Goal: Task Accomplishment & Management: Complete application form

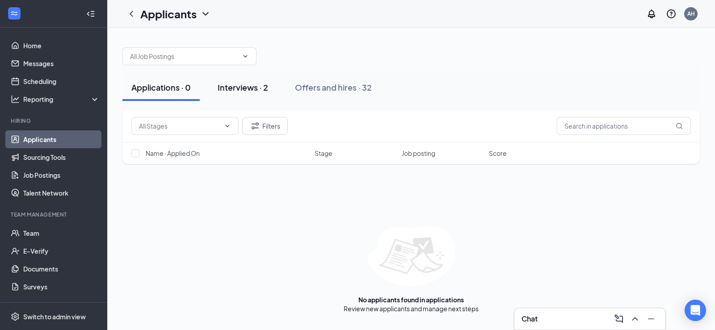
click at [246, 88] on div "Interviews · 2" at bounding box center [243, 87] width 50 height 11
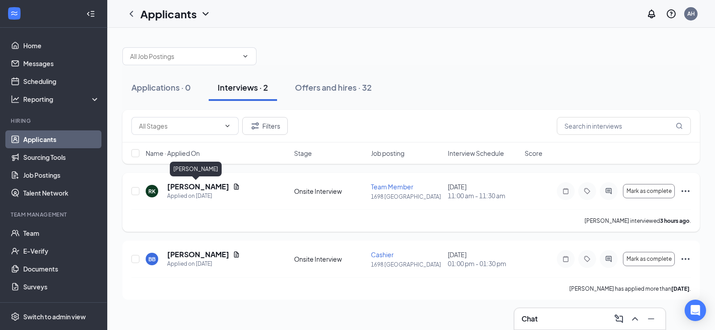
click at [201, 185] on h5 "[PERSON_NAME]" at bounding box center [198, 187] width 62 height 10
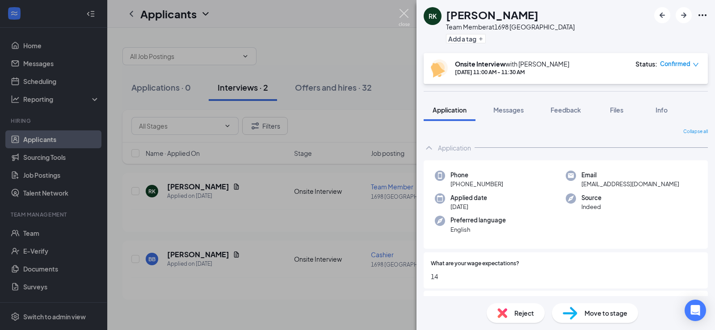
drag, startPoint x: 400, startPoint y: 15, endPoint x: 427, endPoint y: 45, distance: 39.8
click at [400, 15] on img at bounding box center [403, 17] width 11 height 17
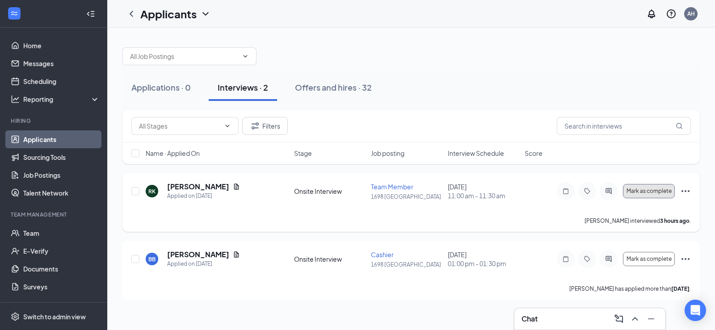
click at [651, 191] on span "Mark as complete" at bounding box center [648, 191] width 45 height 6
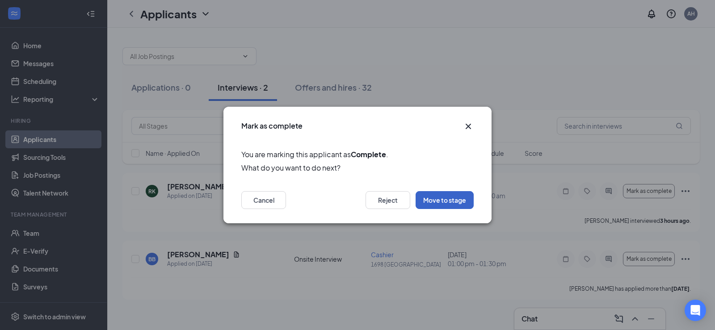
click at [450, 203] on button "Move to stage" at bounding box center [444, 200] width 58 height 18
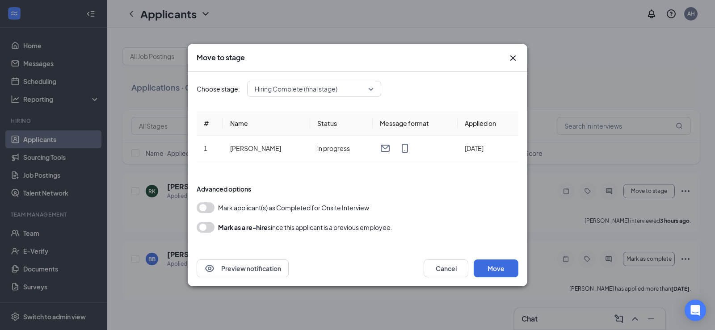
click at [202, 212] on button "button" at bounding box center [206, 207] width 18 height 11
click at [508, 270] on button "Move" at bounding box center [496, 269] width 45 height 18
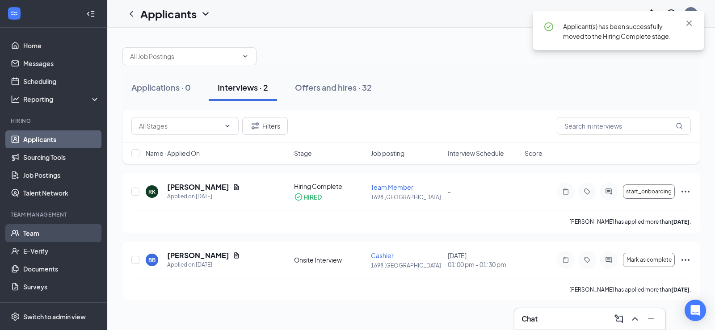
click at [42, 231] on link "Team" at bounding box center [61, 233] width 76 height 18
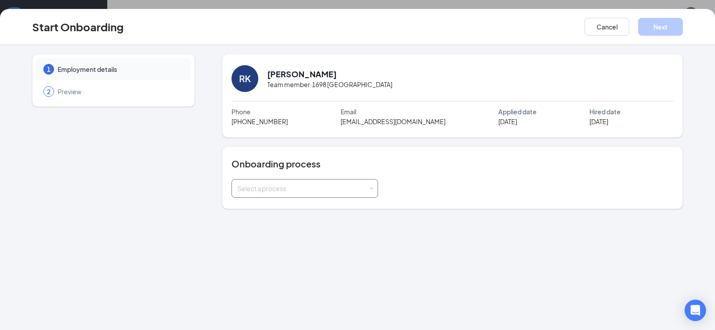
click at [367, 193] on div "Select a process" at bounding box center [302, 188] width 131 height 9
click at [329, 224] on li "Staff Onboarding Process" at bounding box center [304, 224] width 147 height 16
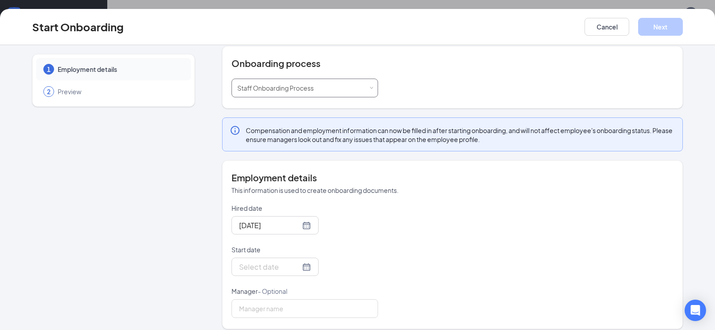
scroll to position [109, 0]
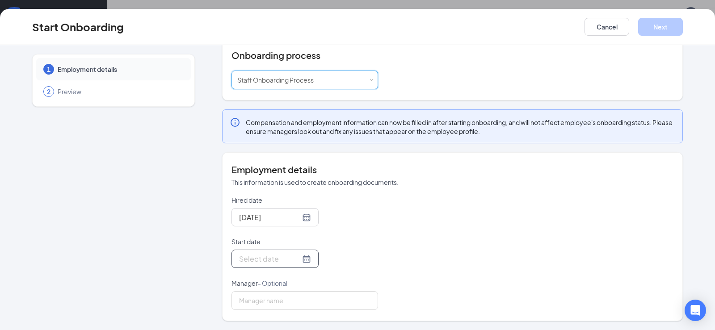
click at [294, 259] on div at bounding box center [275, 258] width 72 height 11
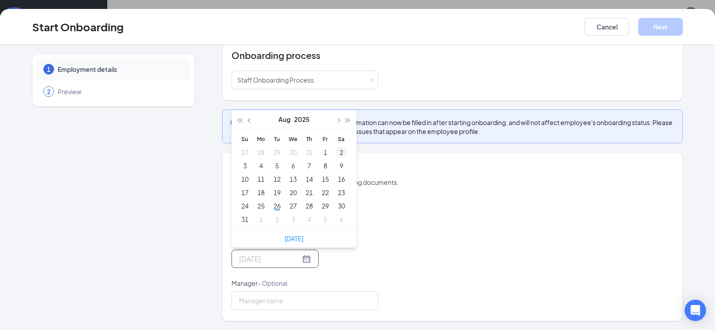
type input "[DATE]"
click at [336, 122] on span "button" at bounding box center [338, 120] width 4 height 4
type input "[DATE]"
click at [256, 164] on div "8" at bounding box center [261, 165] width 11 height 11
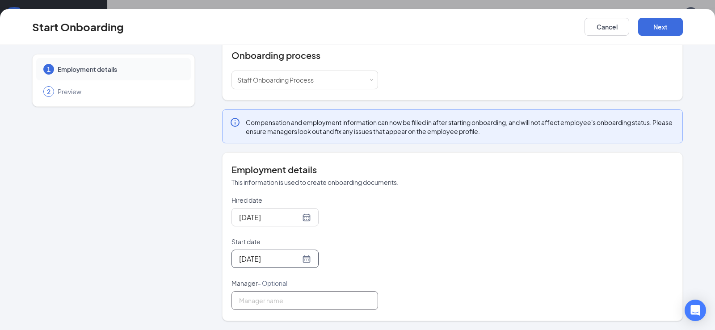
click at [283, 299] on input "Manager - Optional" at bounding box center [304, 300] width 147 height 19
type input "[PERSON_NAME]"
click at [650, 31] on button "Next" at bounding box center [660, 27] width 45 height 18
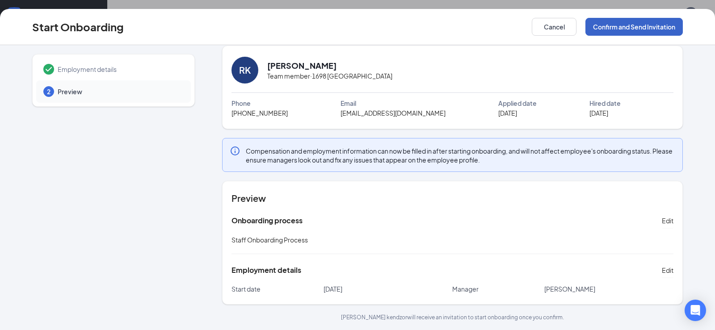
click at [621, 28] on button "Confirm and Send Invitation" at bounding box center [633, 27] width 97 height 18
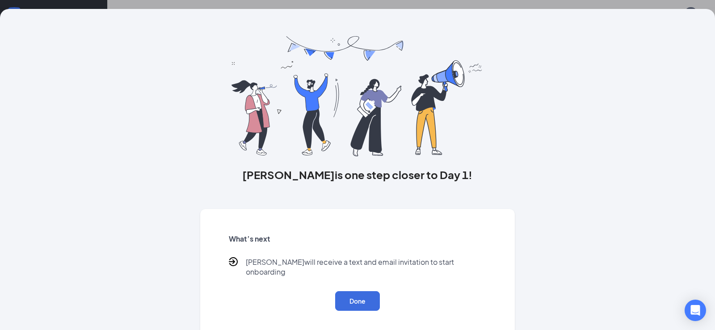
scroll to position [0, 0]
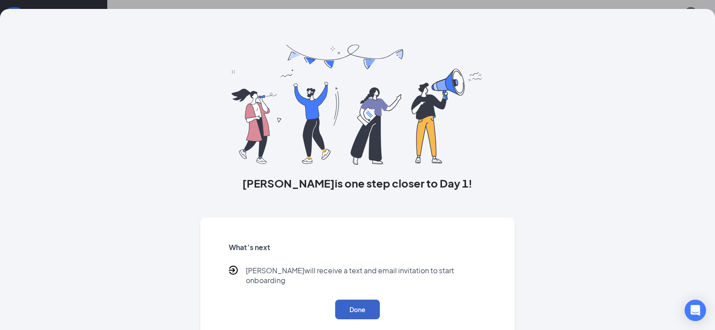
click at [352, 300] on button "Done" at bounding box center [357, 310] width 45 height 20
